Goal: Contribute content: Add original content to the website for others to see

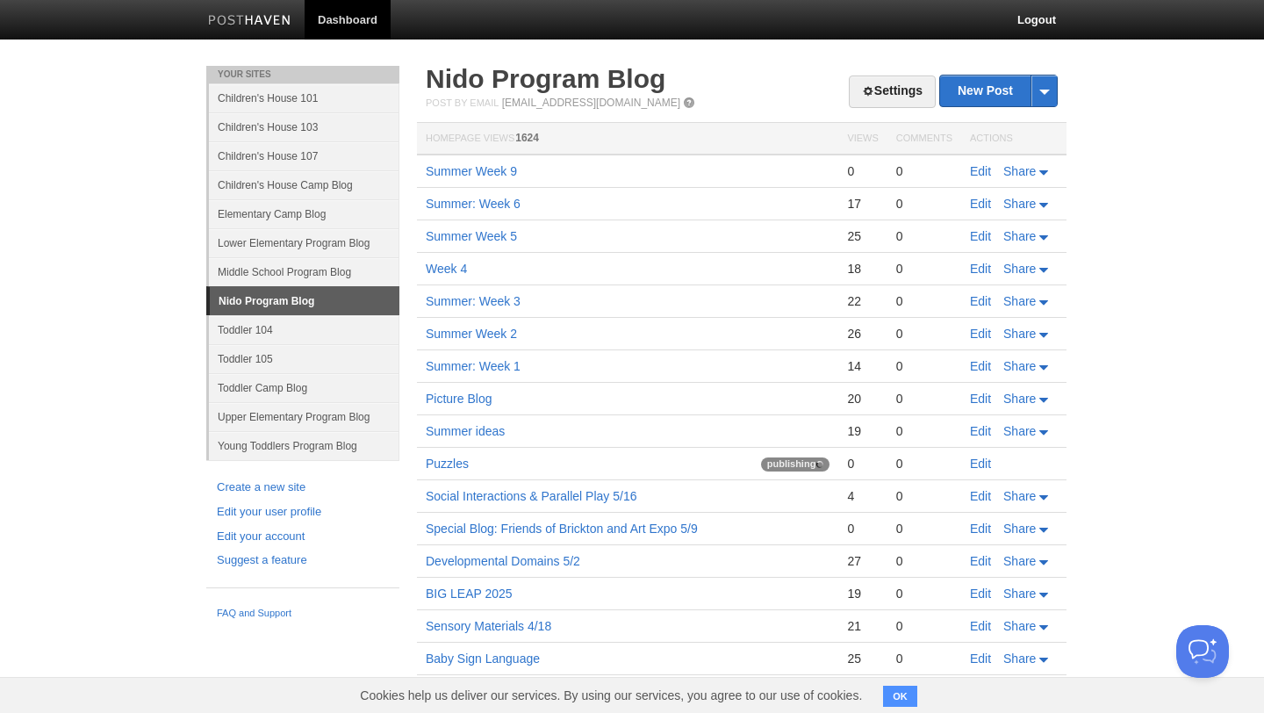
click at [269, 18] on img at bounding box center [249, 21] width 83 height 13
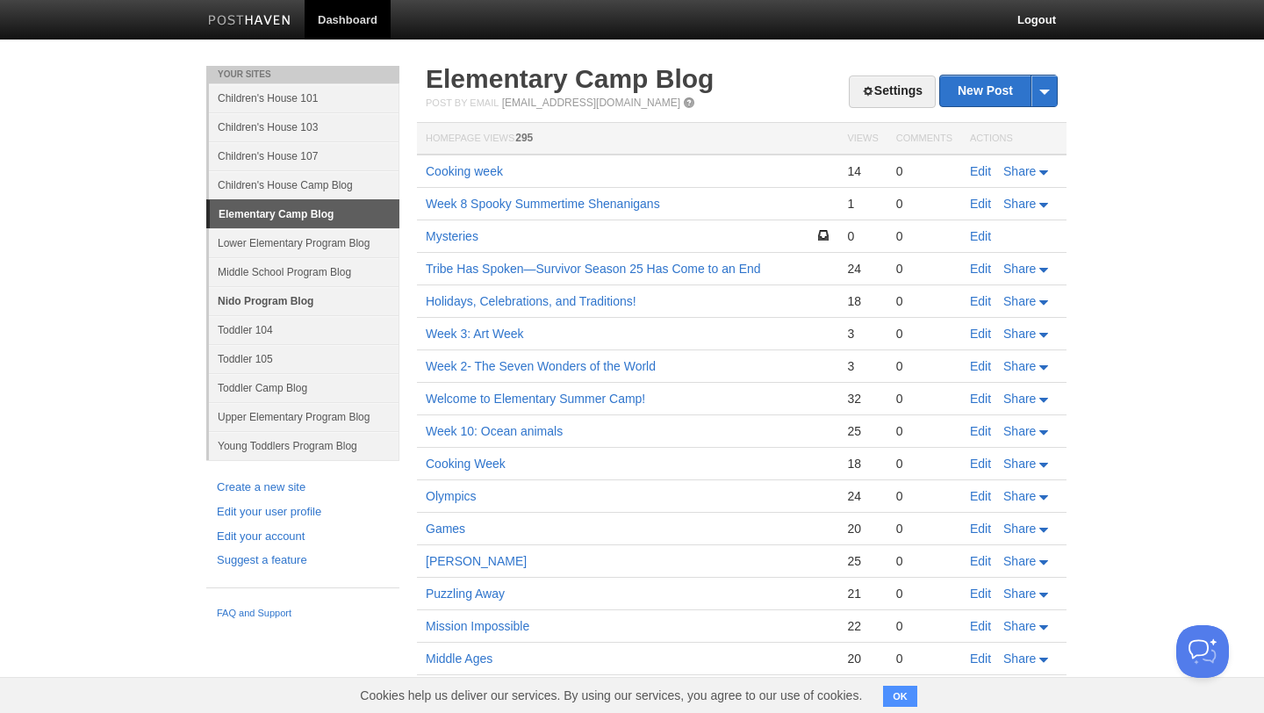
click at [314, 302] on link "Nido Program Blog" at bounding box center [304, 300] width 190 height 29
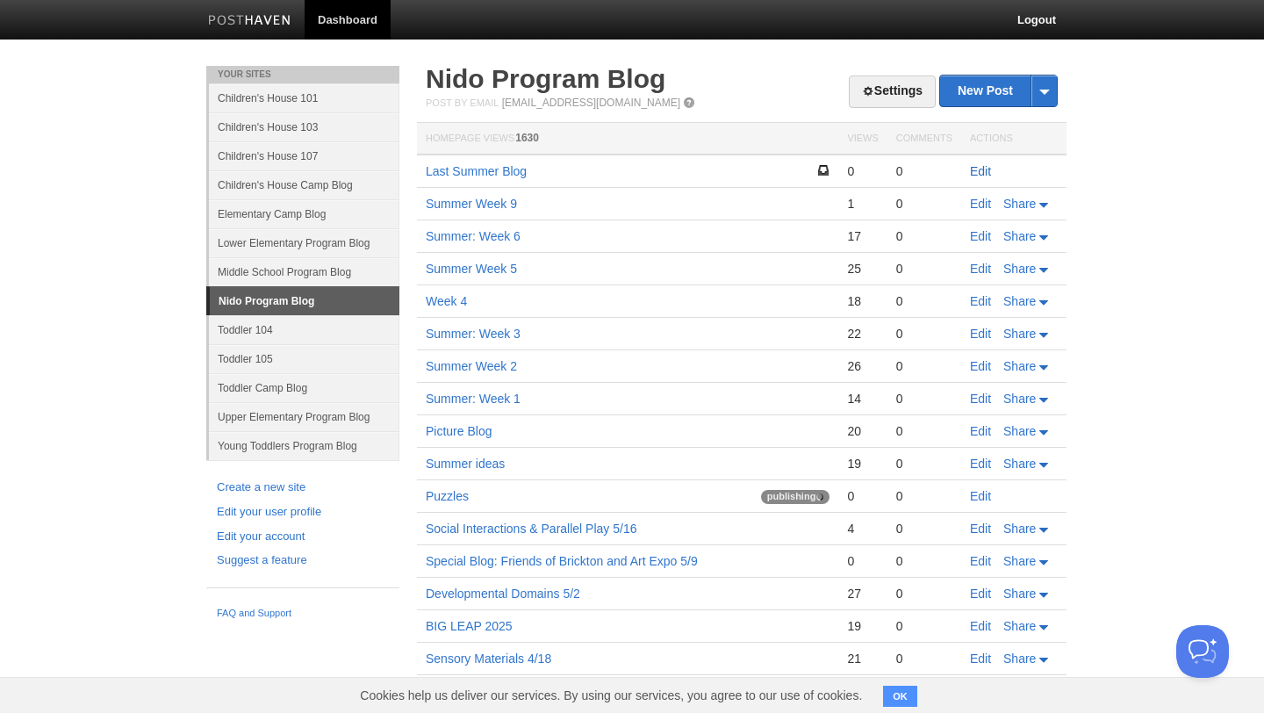
click at [979, 169] on link "Edit" at bounding box center [980, 171] width 21 height 14
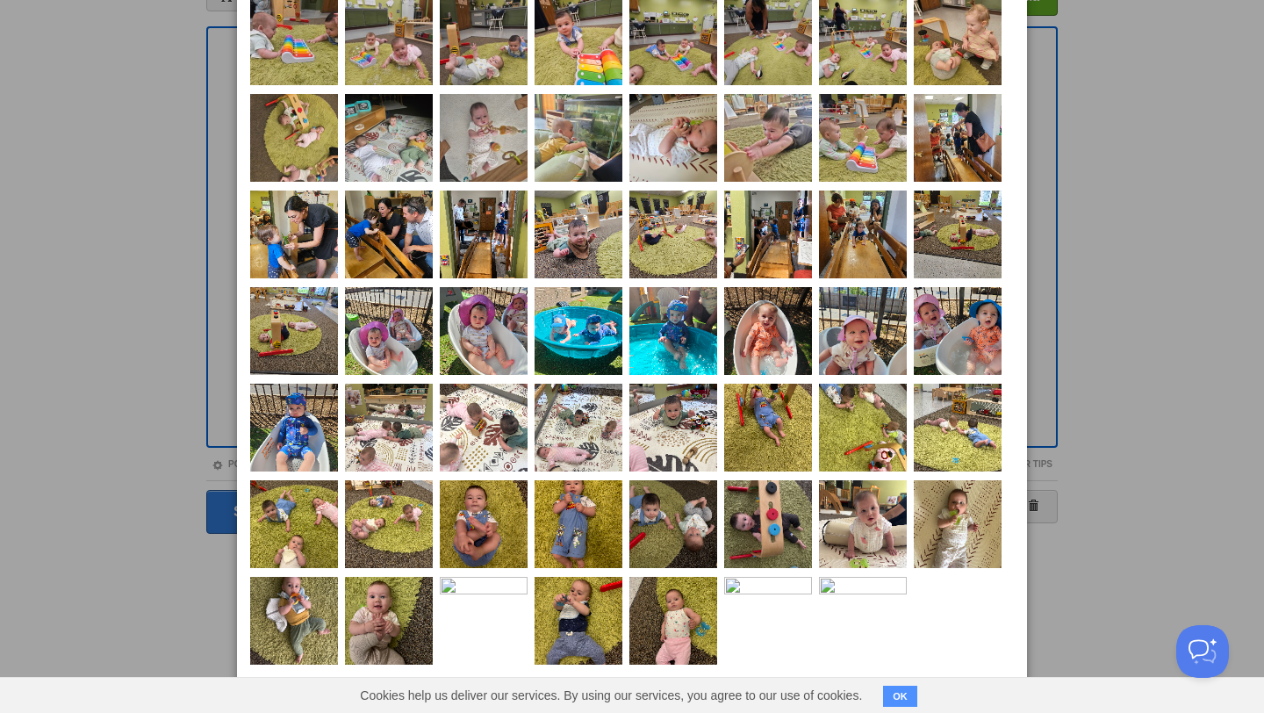
scroll to position [143, 0]
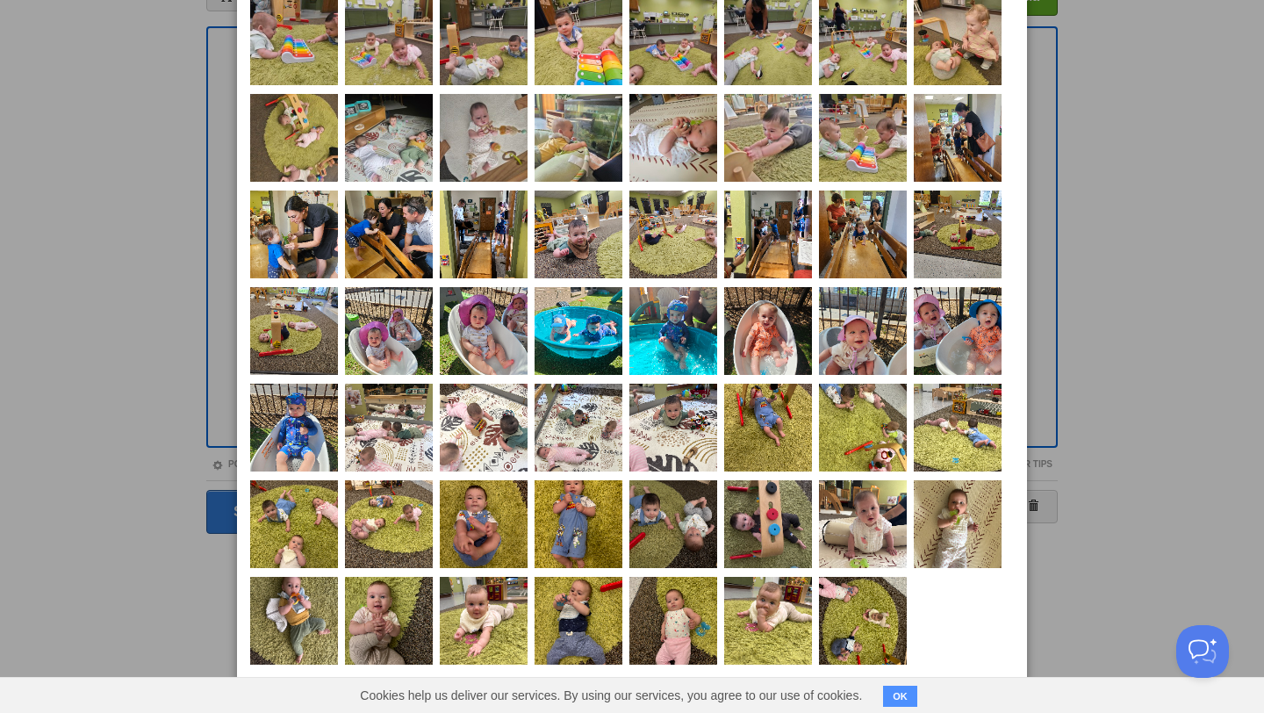
click at [1156, 437] on div at bounding box center [632, 356] width 1264 height 713
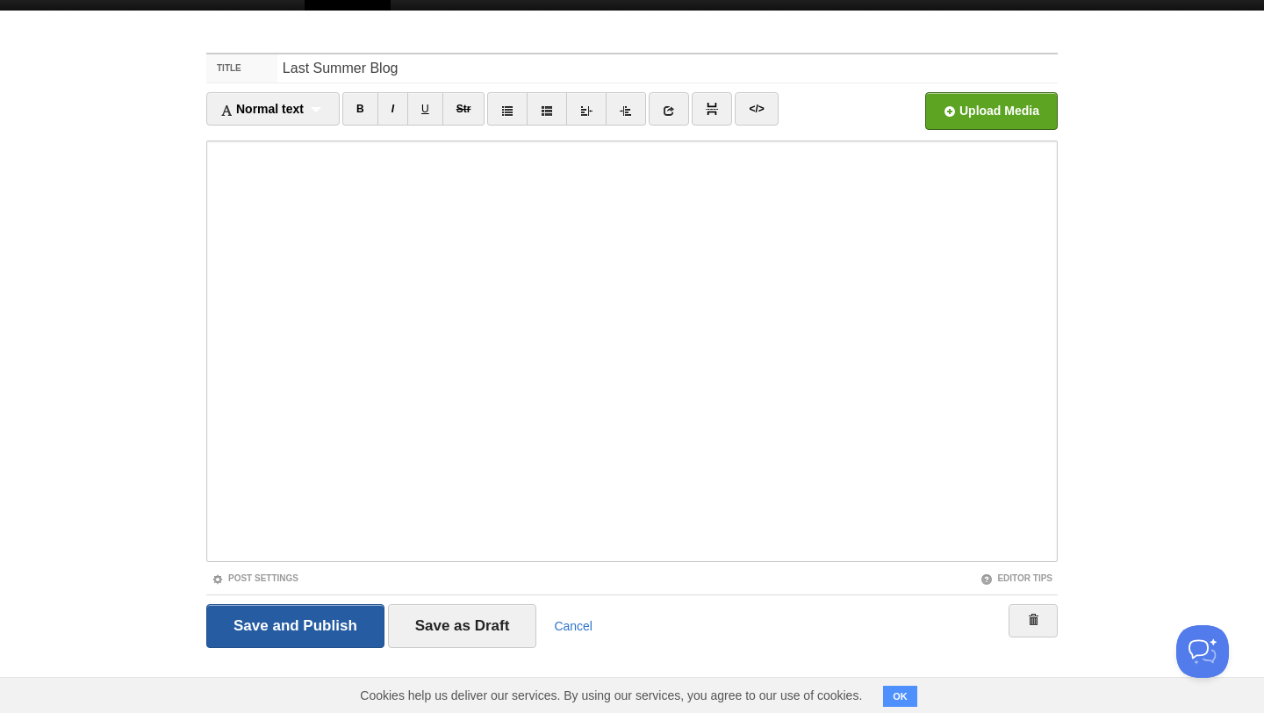
click at [292, 619] on input "Save and Publish" at bounding box center [295, 626] width 178 height 44
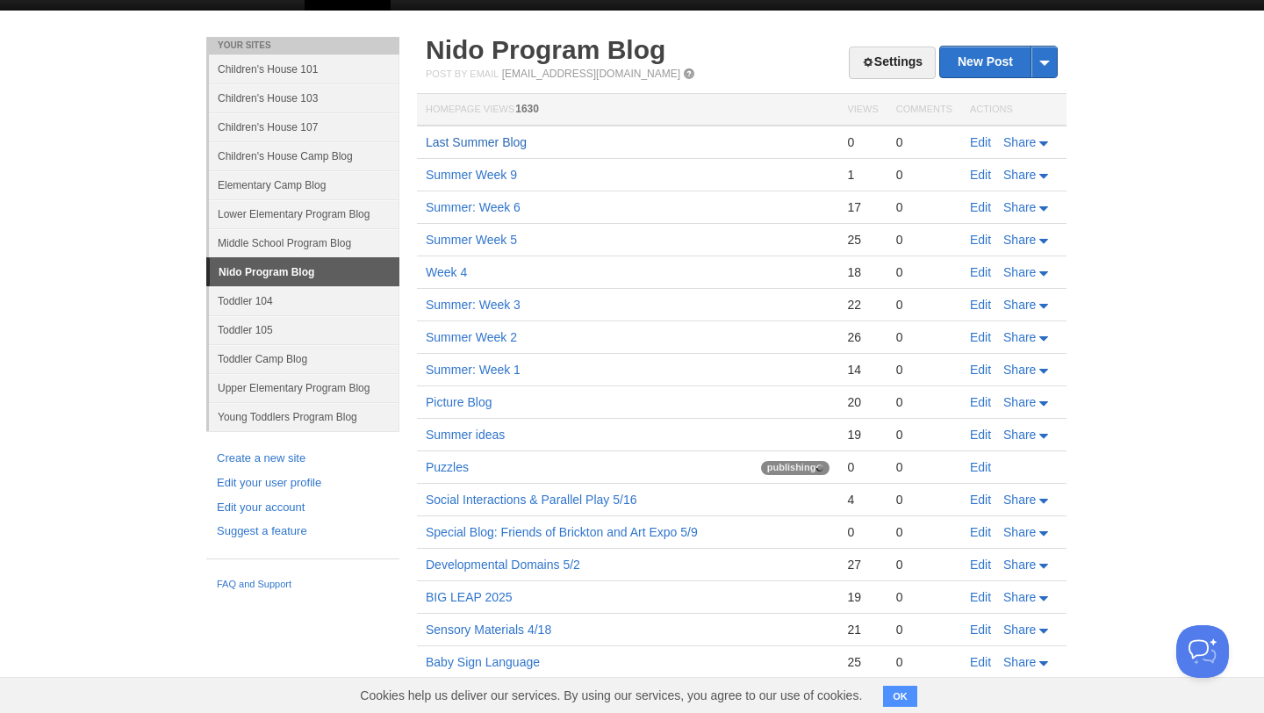
click at [512, 141] on link "Last Summer Blog" at bounding box center [476, 142] width 101 height 14
click at [984, 140] on link "Edit" at bounding box center [980, 142] width 21 height 14
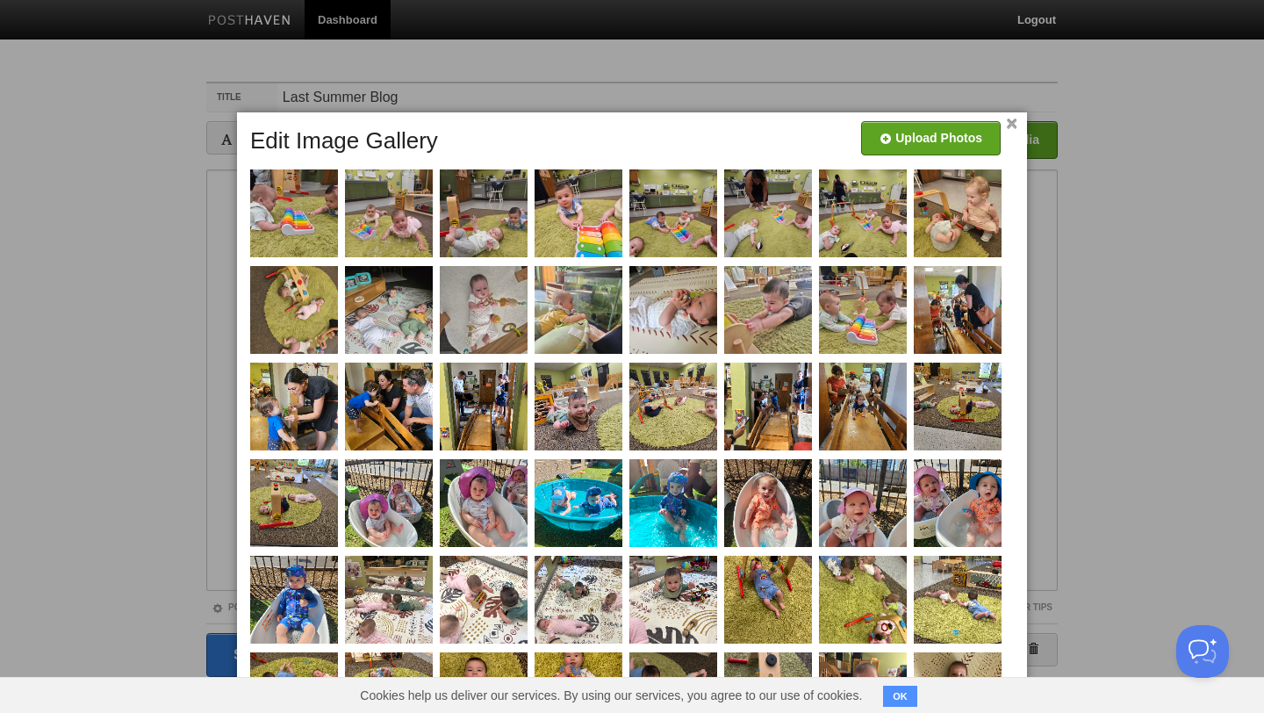
click at [1010, 122] on link "×" at bounding box center [1011, 124] width 11 height 10
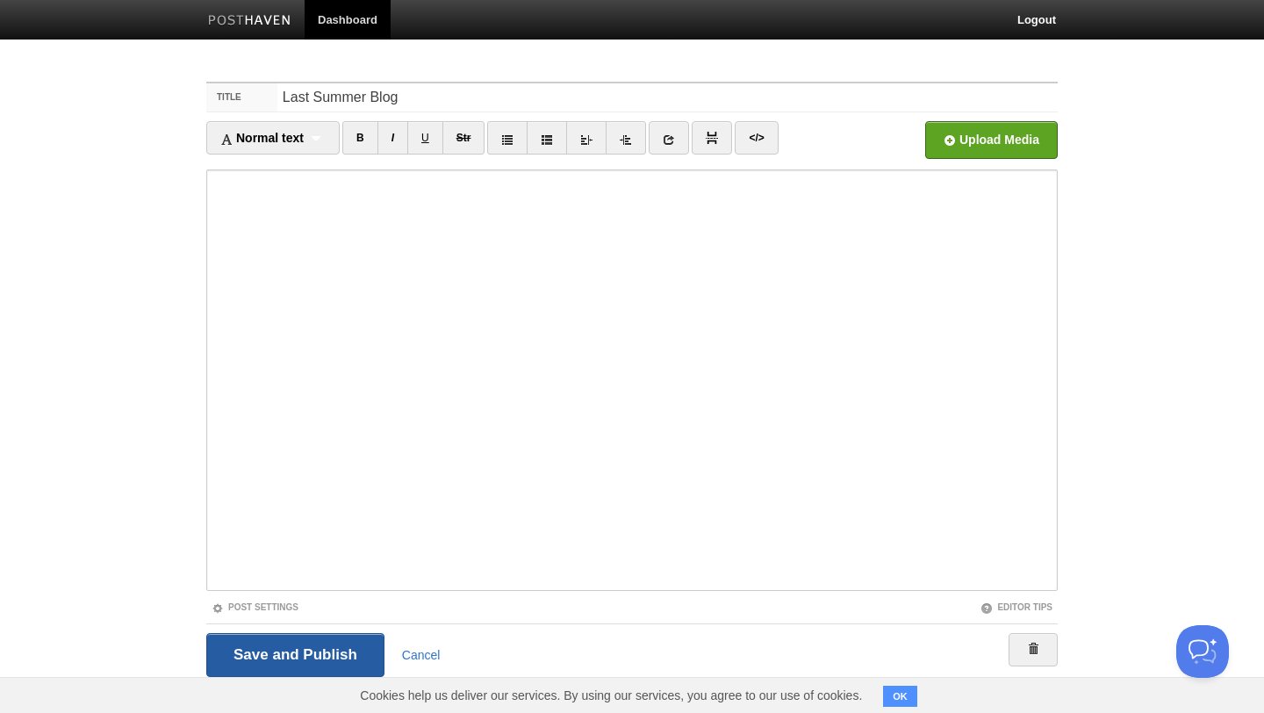
click at [336, 650] on input "Save and Publish" at bounding box center [295, 655] width 178 height 44
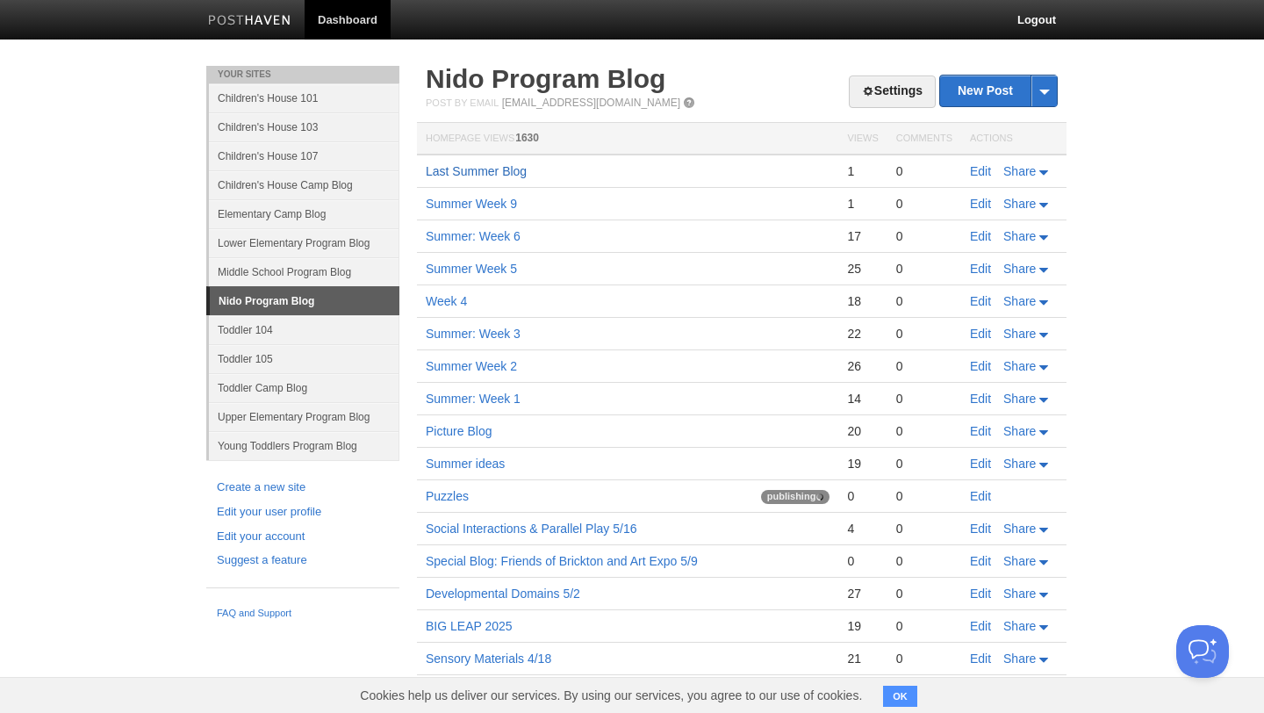
click at [497, 168] on link "Last Summer Blog" at bounding box center [476, 171] width 101 height 14
